Goal: Information Seeking & Learning: Find specific fact

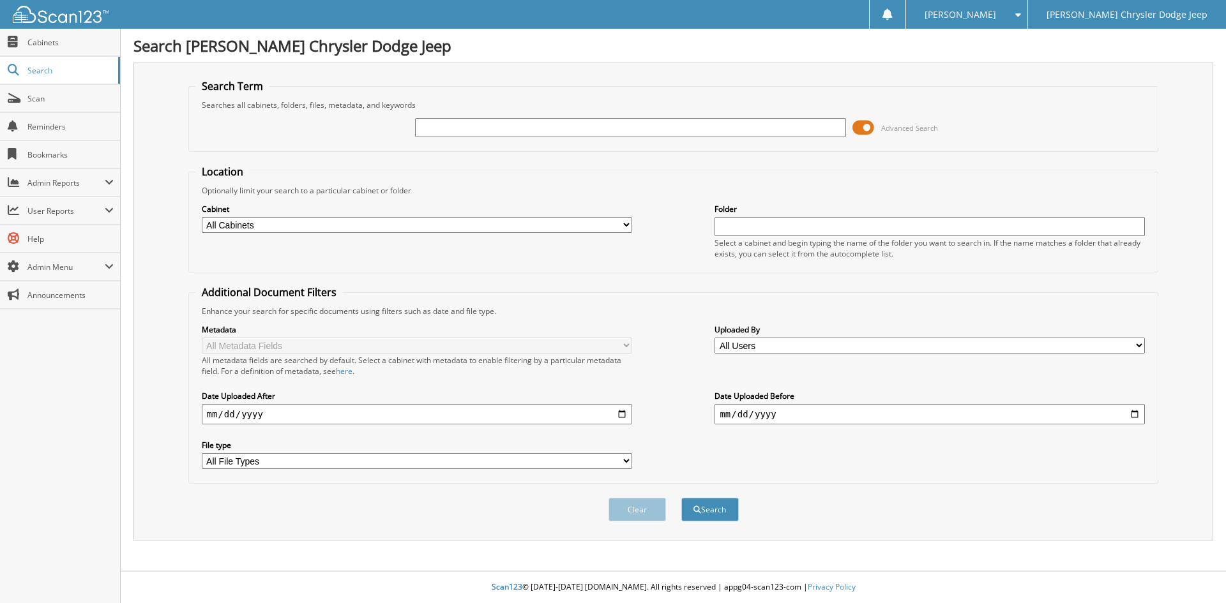
click at [714, 130] on input "text" at bounding box center [630, 127] width 430 height 19
type input "2522449"
click at [681, 498] on button "Search" at bounding box center [709, 510] width 57 height 24
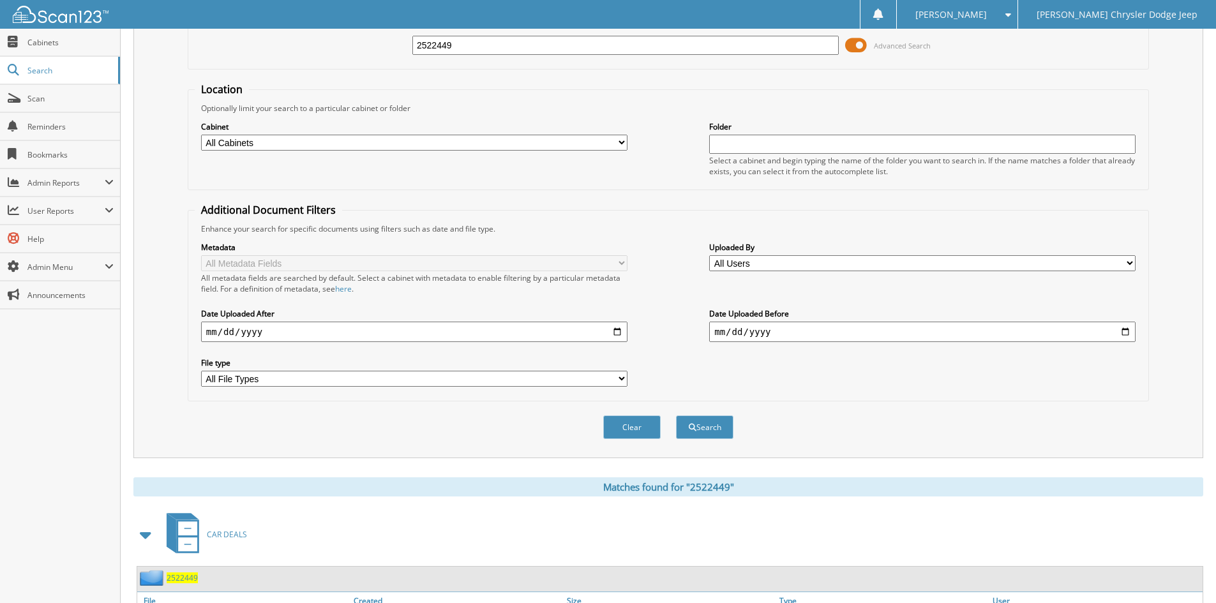
scroll to position [160, 0]
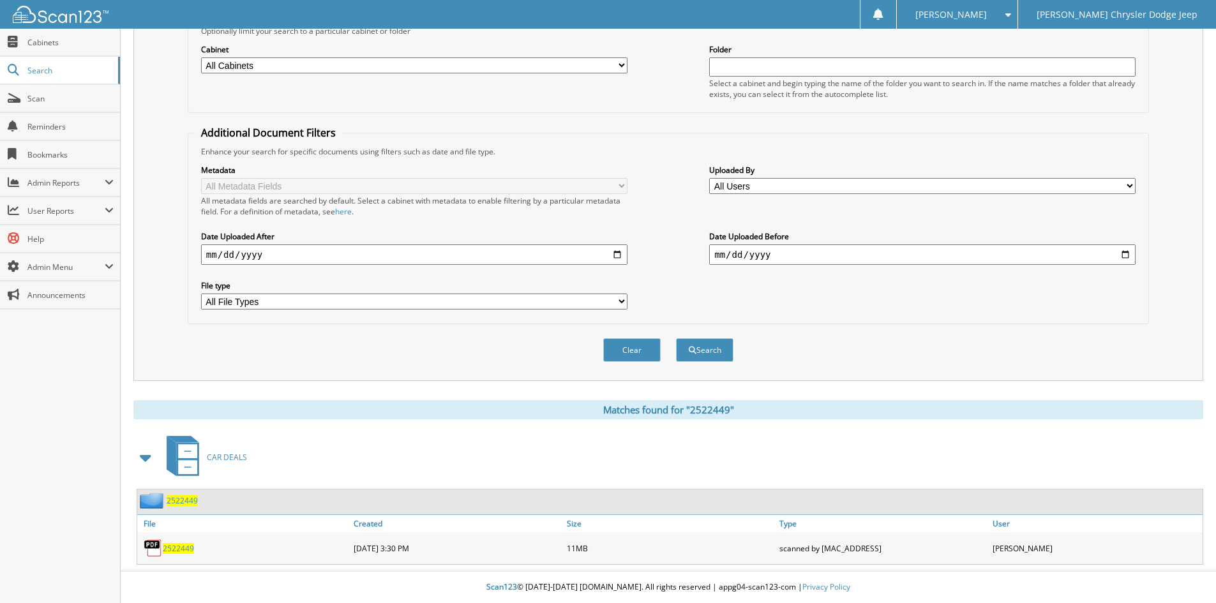
click at [175, 546] on span "2522449" at bounding box center [178, 548] width 31 height 11
